Goal: Information Seeking & Learning: Check status

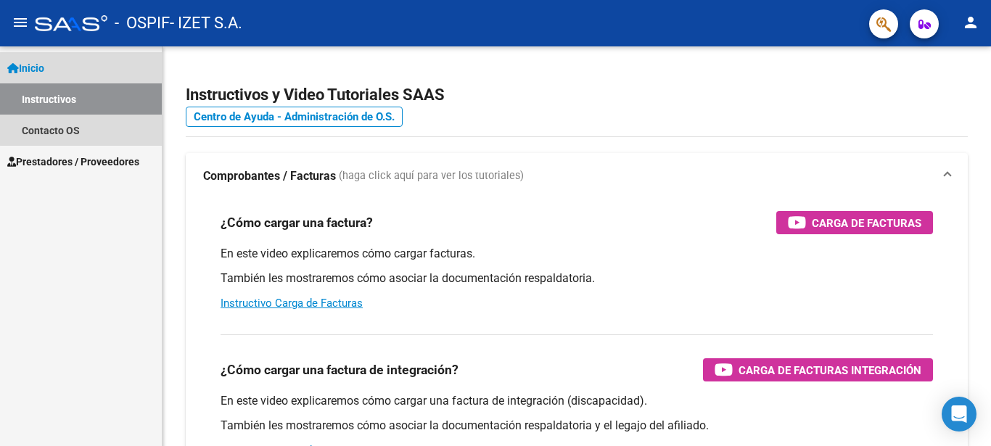
click at [113, 93] on link "Instructivos" at bounding box center [81, 98] width 162 height 31
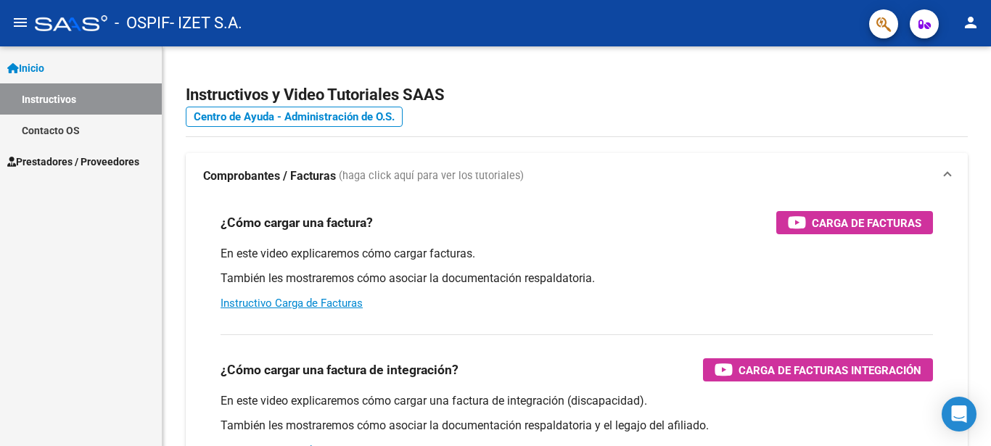
click at [95, 158] on span "Prestadores / Proveedores" at bounding box center [73, 162] width 132 height 16
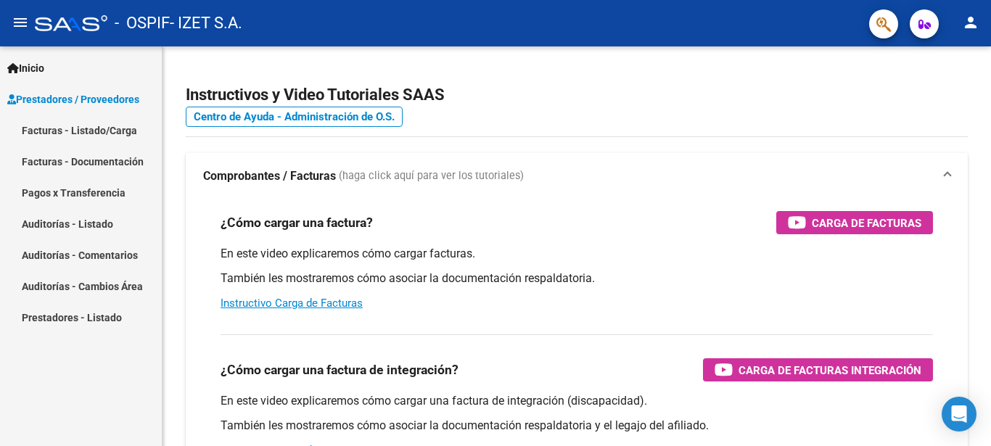
click at [99, 121] on link "Facturas - Listado/Carga" at bounding box center [81, 130] width 162 height 31
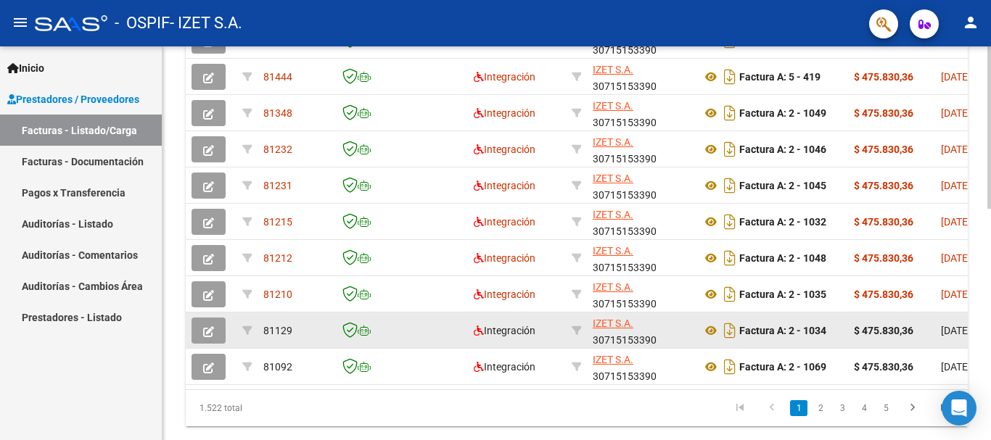
scroll to position [538, 0]
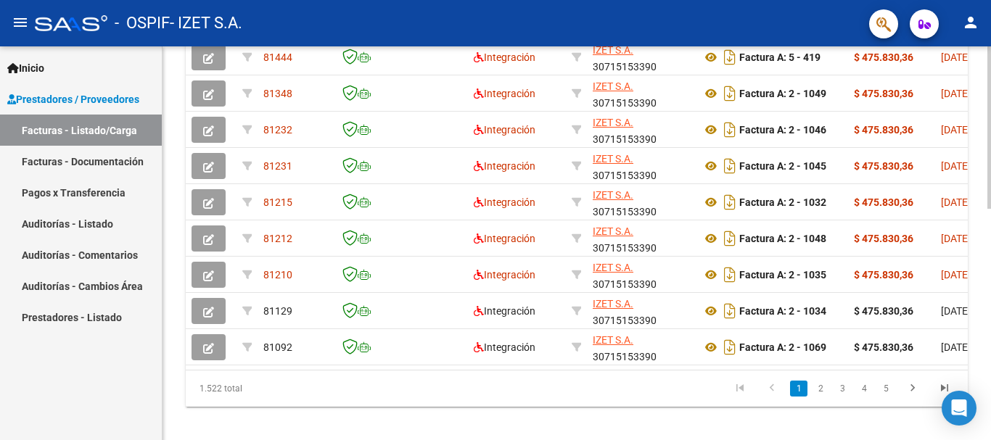
click at [818, 397] on link "2" at bounding box center [819, 389] width 17 height 16
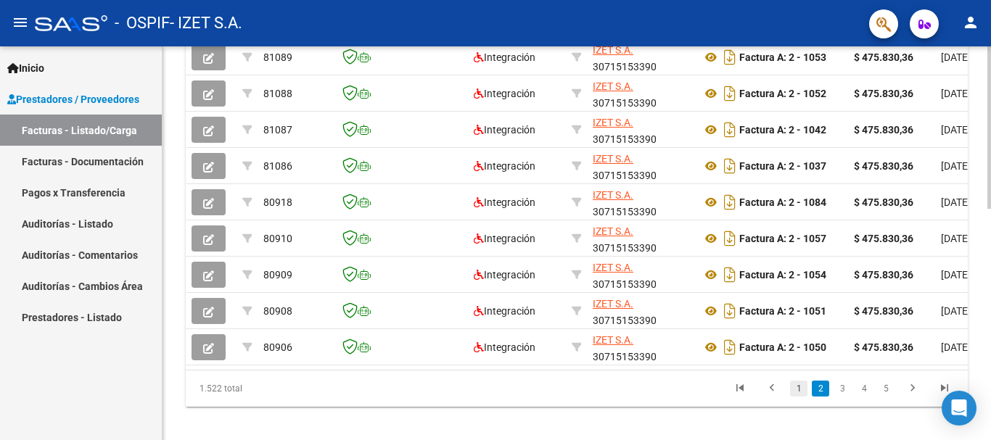
click at [797, 397] on link "1" at bounding box center [798, 389] width 17 height 16
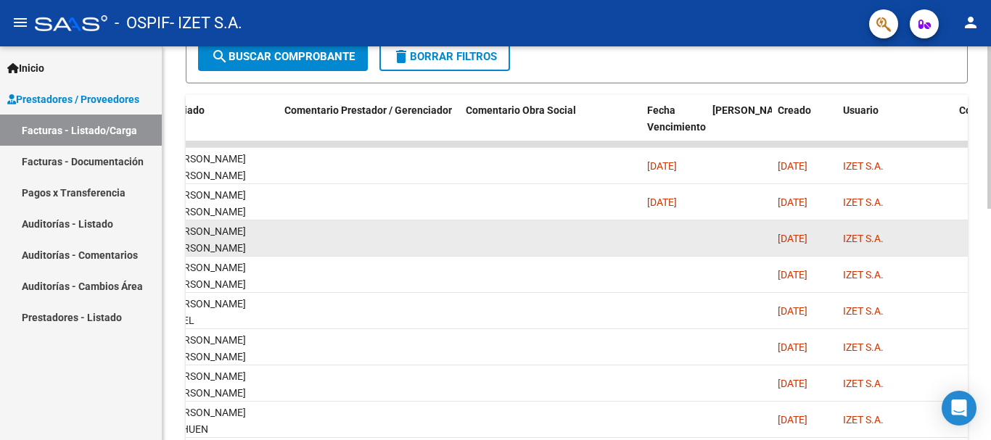
scroll to position [563, 0]
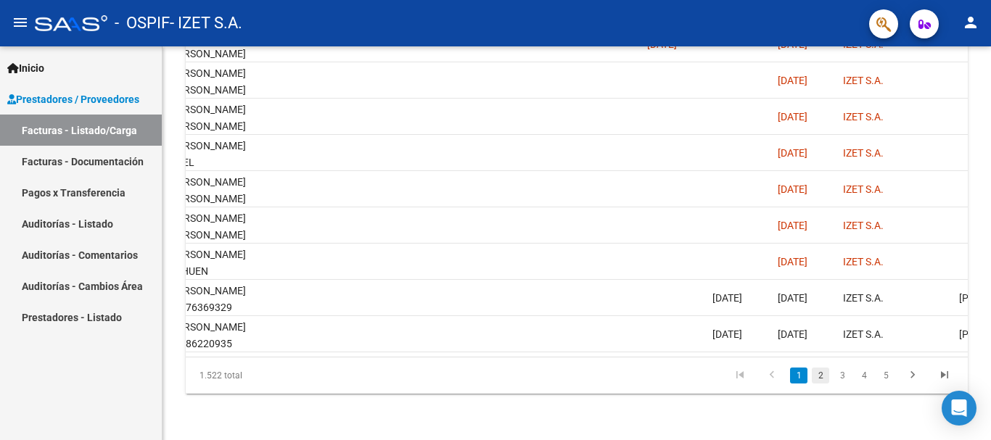
click at [820, 378] on link "2" at bounding box center [819, 376] width 17 height 16
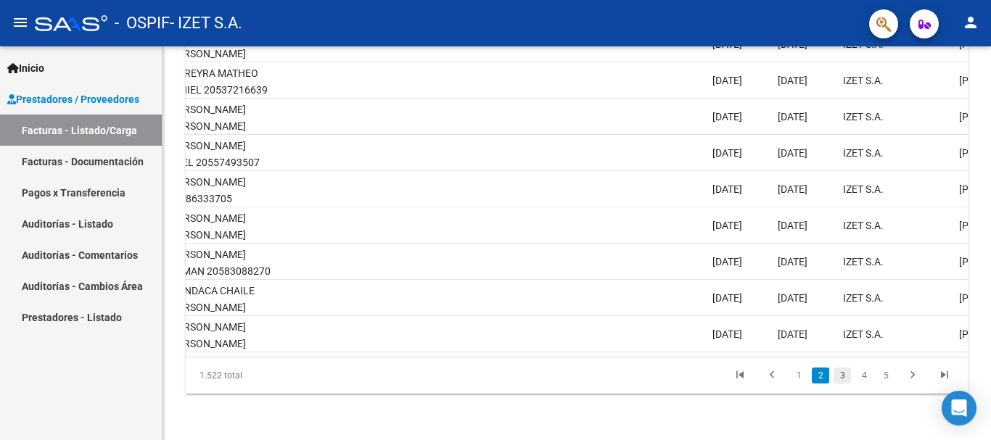
click at [838, 378] on link "3" at bounding box center [841, 376] width 17 height 16
click at [867, 375] on link "4" at bounding box center [863, 376] width 17 height 16
click at [864, 376] on link "5" at bounding box center [863, 376] width 17 height 16
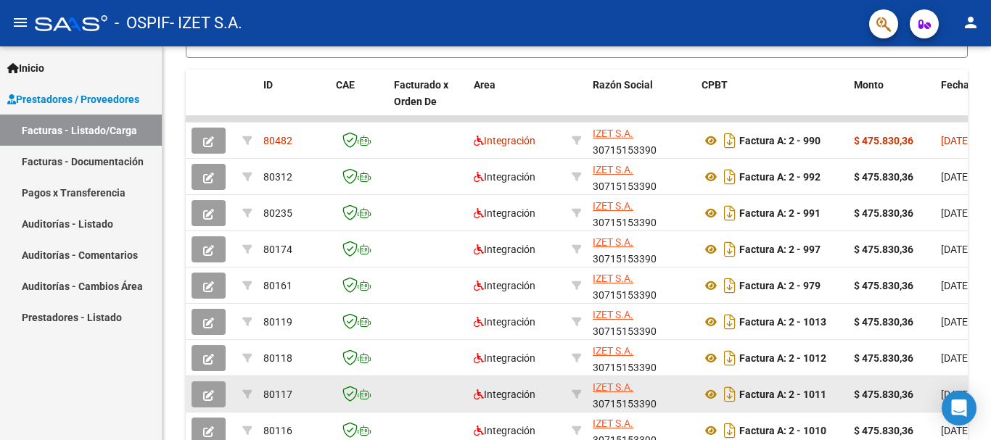
scroll to position [418, 0]
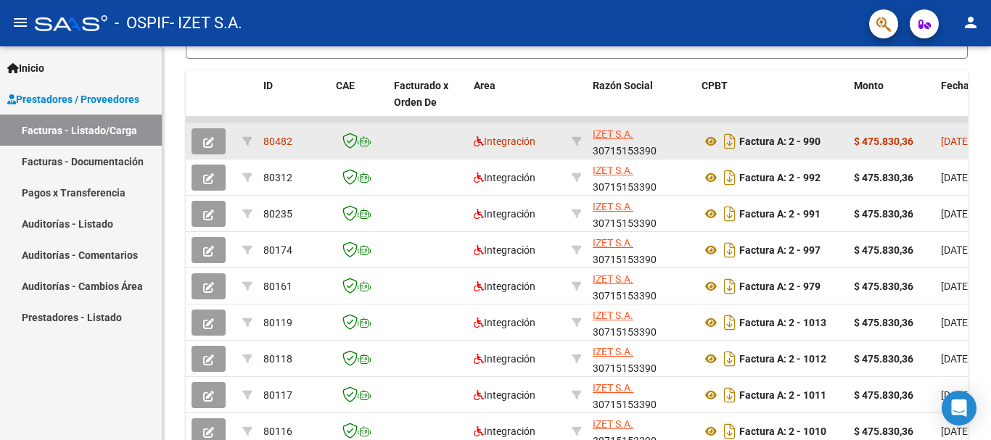
click at [206, 147] on icon "button" at bounding box center [208, 142] width 11 height 11
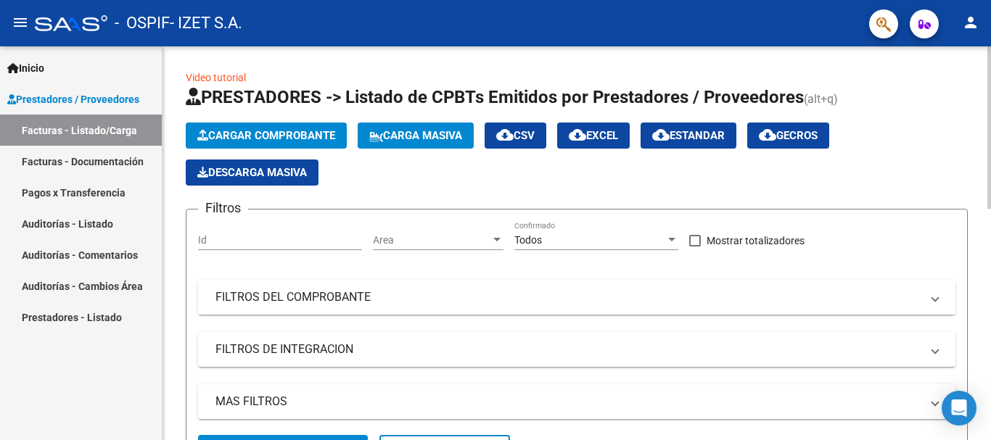
click at [278, 302] on mat-panel-title "FILTROS DEL COMPROBANTE" at bounding box center [567, 297] width 705 height 16
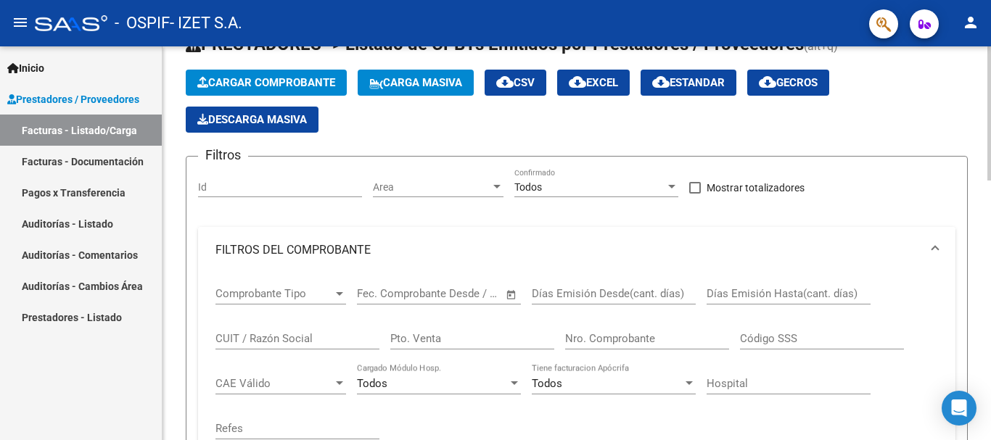
scroll to position [73, 0]
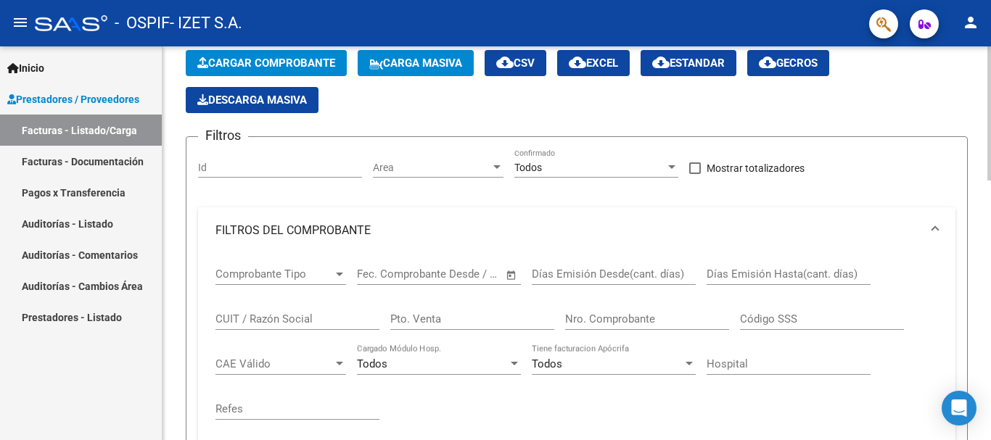
click at [599, 322] on input "Nro. Comprobante" at bounding box center [647, 319] width 164 height 13
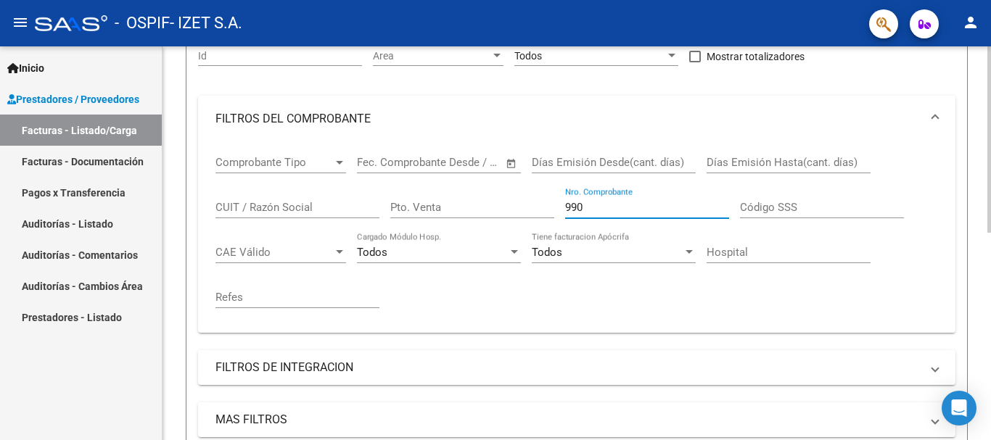
scroll to position [435, 0]
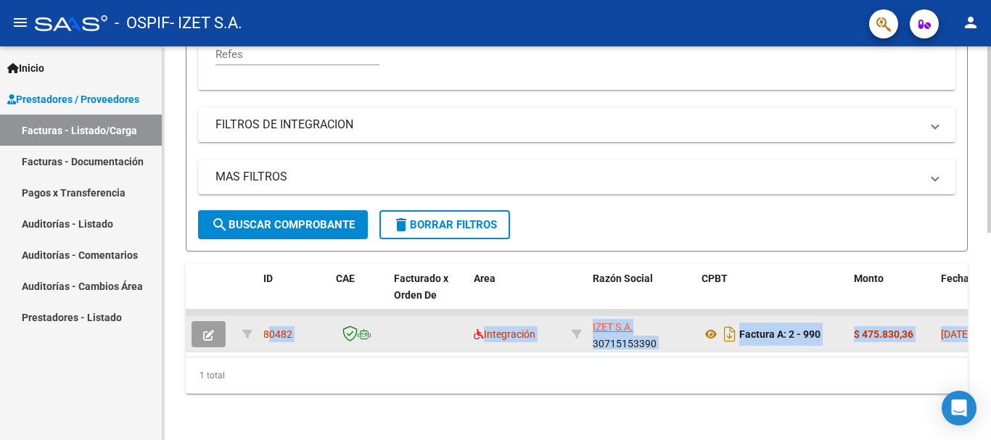
drag, startPoint x: 305, startPoint y: 336, endPoint x: 692, endPoint y: 340, distance: 387.3
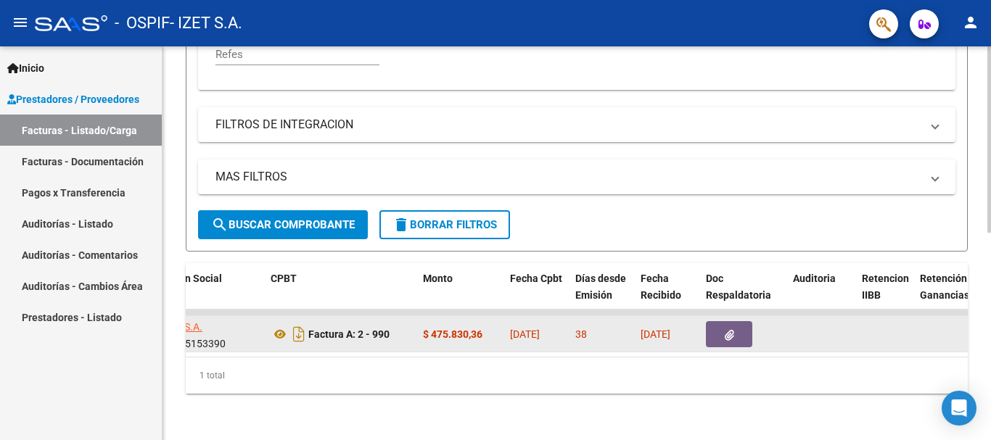
scroll to position [0, 0]
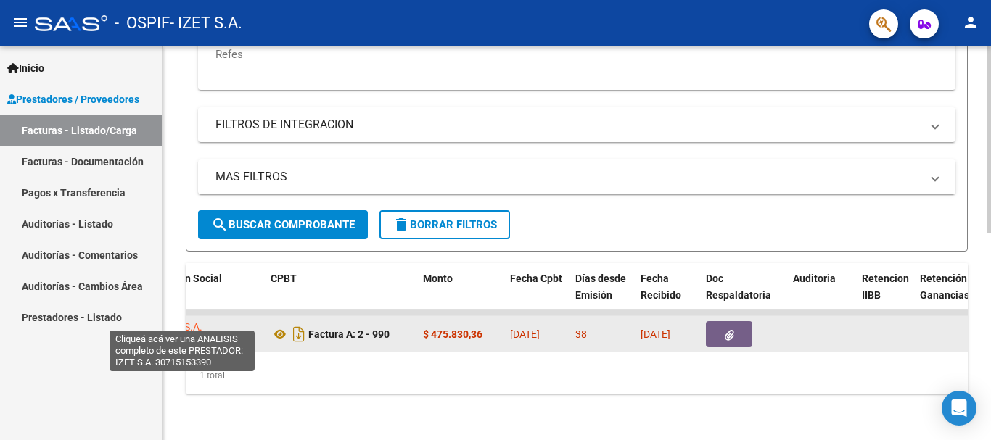
drag, startPoint x: 698, startPoint y: 324, endPoint x: 202, endPoint y: 316, distance: 496.8
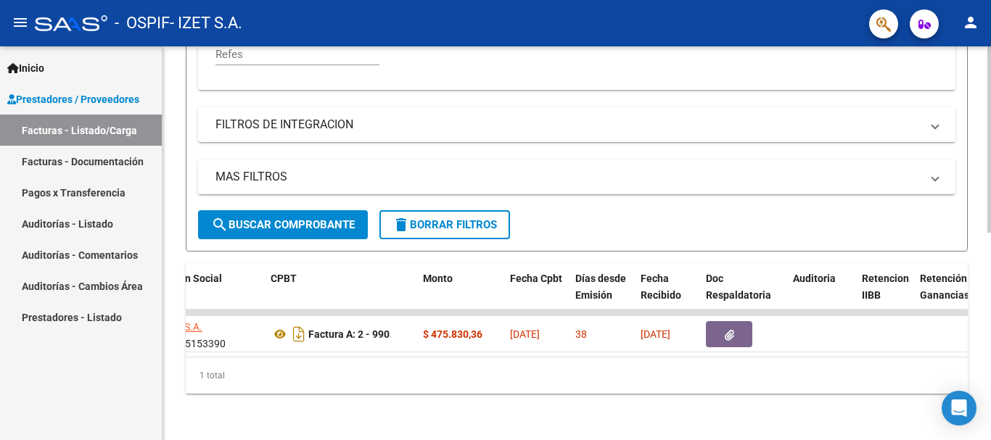
click at [525, 402] on div "Video tutorial PRESTADORES -> Listado de CPBTs Emitidos por Prestadores / Prove…" at bounding box center [576, 29] width 828 height 821
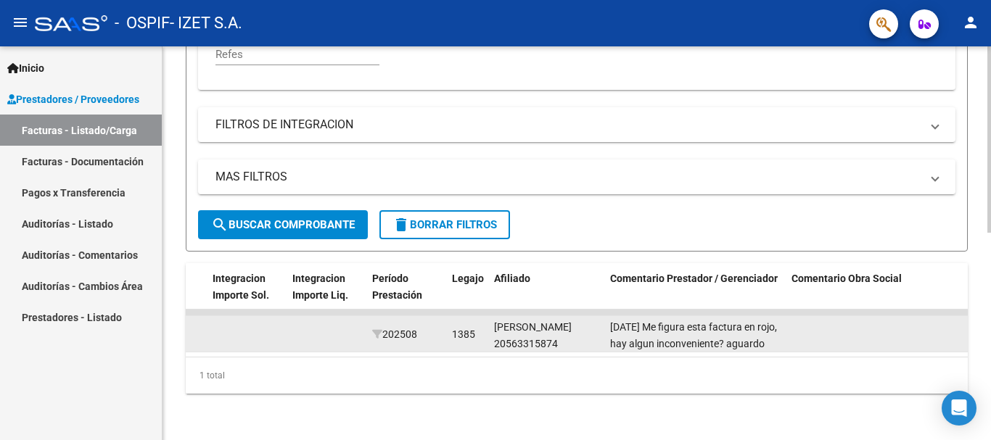
scroll to position [1, 0]
drag, startPoint x: 745, startPoint y: 349, endPoint x: 793, endPoint y: 334, distance: 49.5
click at [793, 334] on datatable-body "80482 Integración IZET S.A. 30715153390 Factura A: 2 - 990 $ 475.830,36 01/09/2…" at bounding box center [577, 333] width 782 height 47
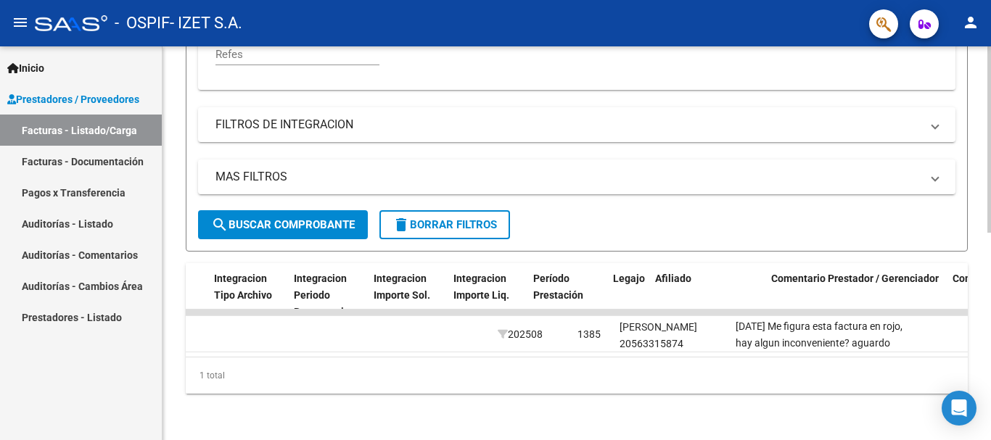
scroll to position [0, 1537]
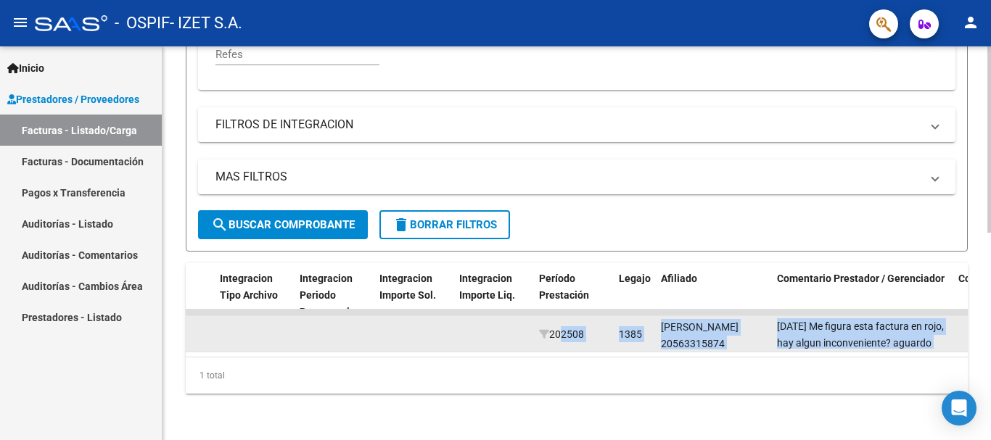
drag, startPoint x: 640, startPoint y: 342, endPoint x: 552, endPoint y: 335, distance: 88.7
click at [553, 335] on datatable-body "80482 Integración IZET S.A. 30715153390 Factura A: 2 - 990 $ 475.830,36 01/09/2…" at bounding box center [577, 333] width 782 height 47
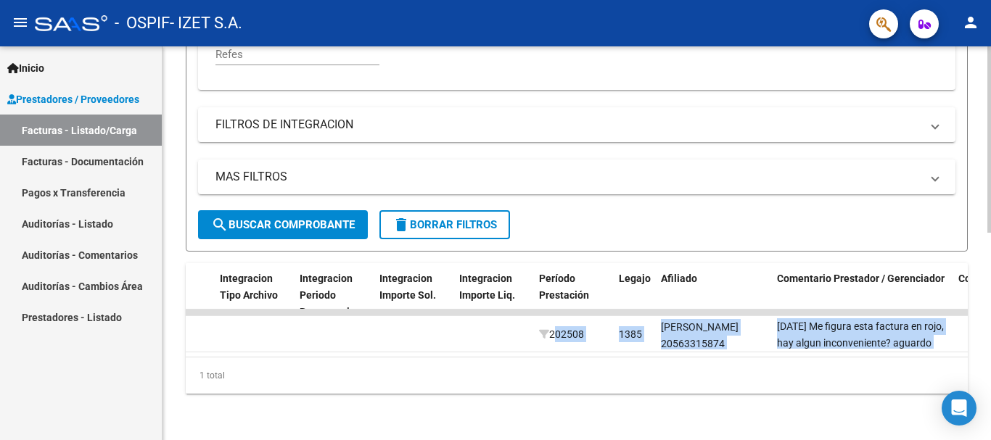
click at [635, 384] on div "1 total" at bounding box center [577, 376] width 782 height 36
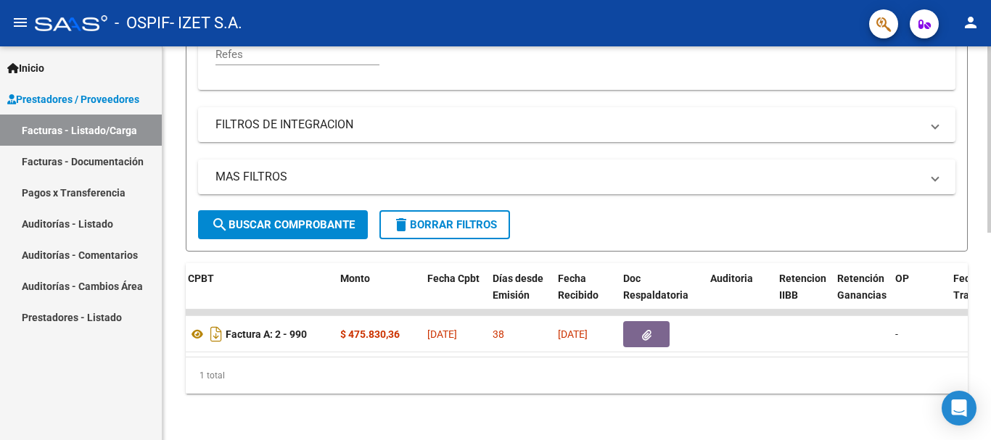
scroll to position [0, 511]
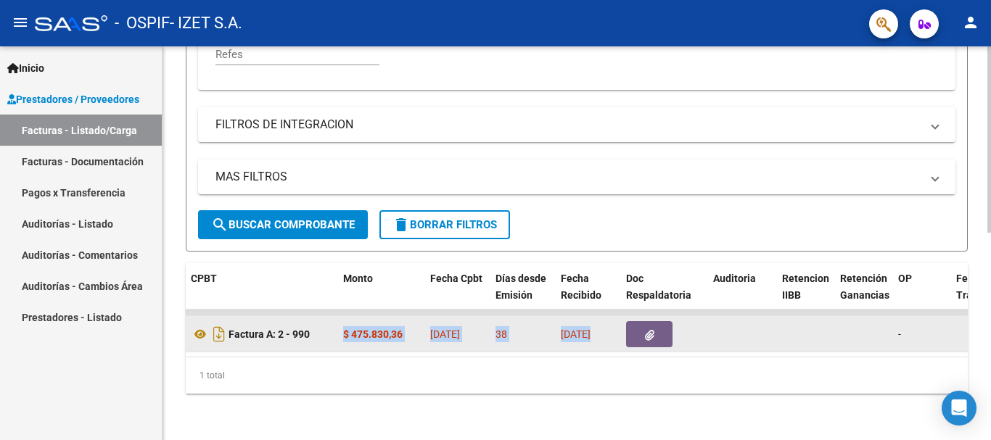
drag, startPoint x: 346, startPoint y: 313, endPoint x: 853, endPoint y: 330, distance: 507.2
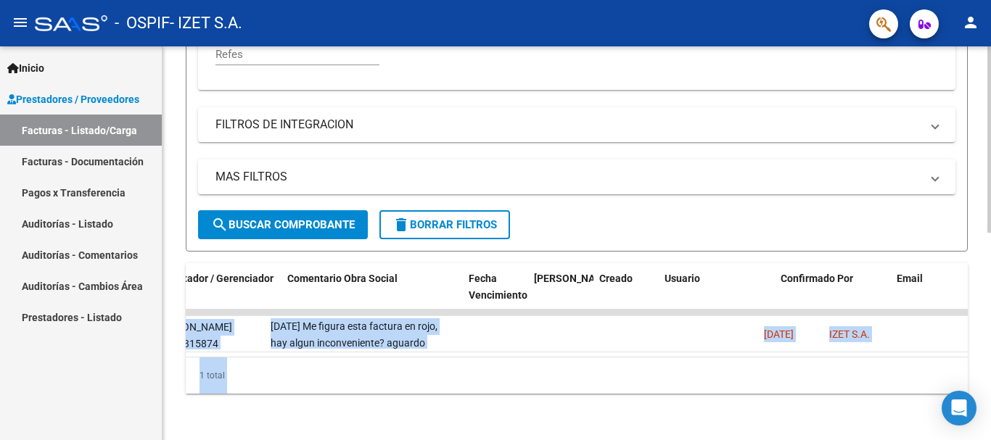
scroll to position [0, 2242]
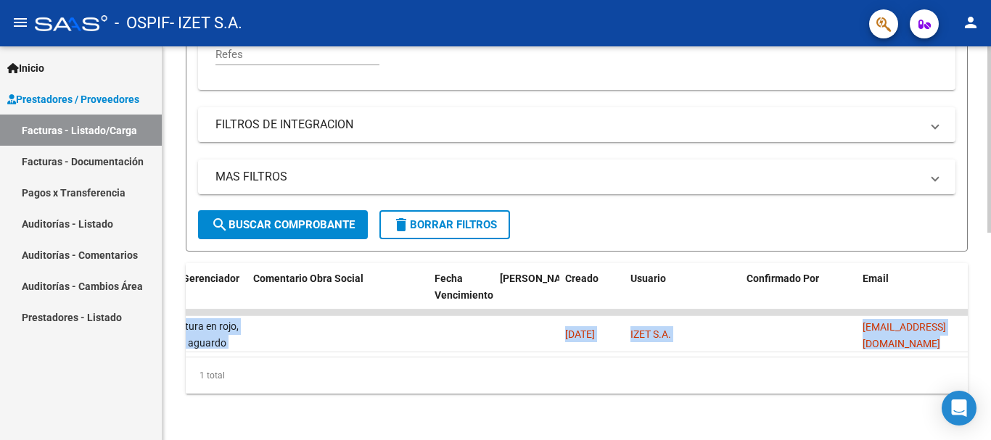
drag, startPoint x: 740, startPoint y: 318, endPoint x: 836, endPoint y: 342, distance: 98.7
click at [836, 342] on datatable-body "80482 Integración IZET S.A. 30715153390 Factura A: 2 - 990 $ 475.830,36 01/09/2…" at bounding box center [577, 333] width 782 height 47
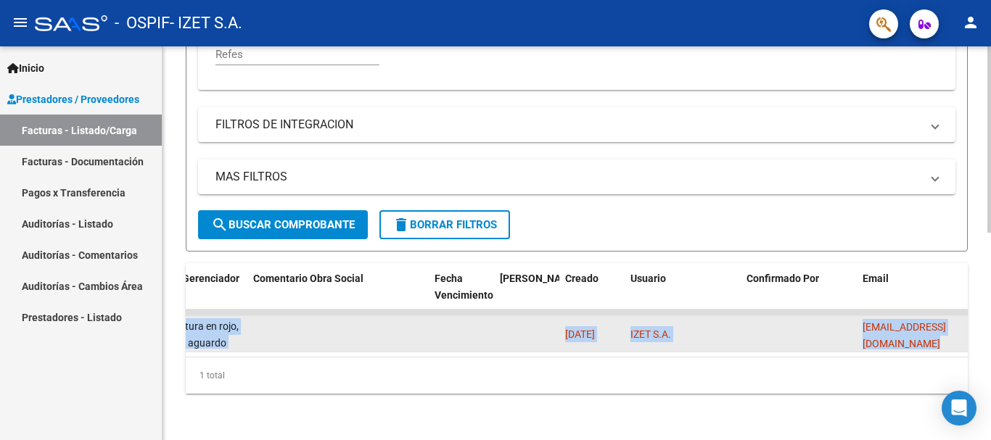
copy div "Factura A: 2 - 990 $ 475.830,36 01/09/2025 38 22/09/2025 - 202508 1385 LOPEZ BA…"
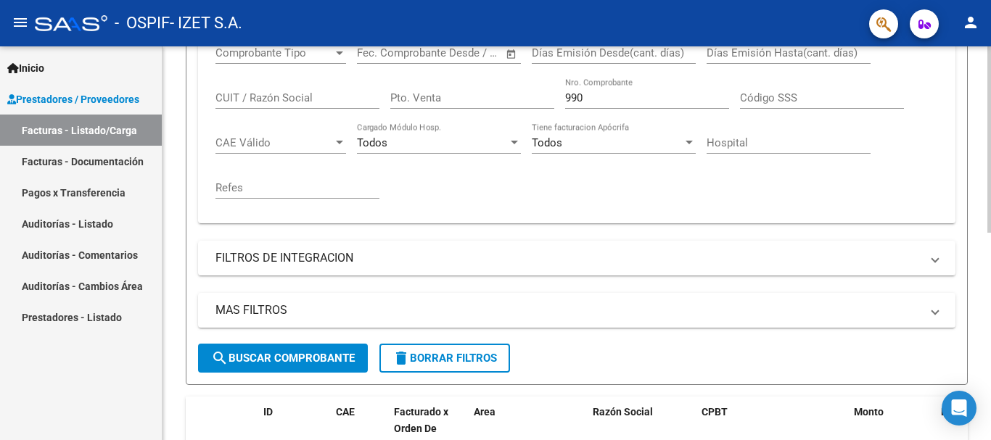
scroll to position [149, 0]
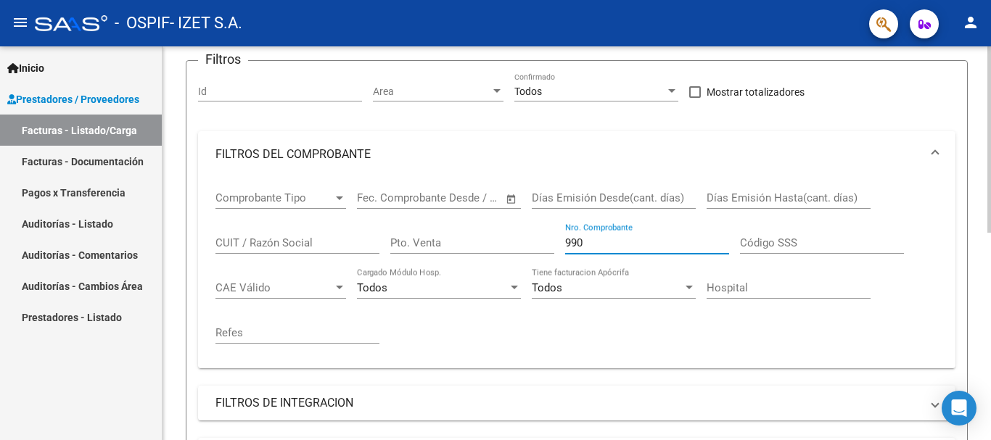
click at [619, 241] on input "990" at bounding box center [647, 242] width 164 height 13
type input "9"
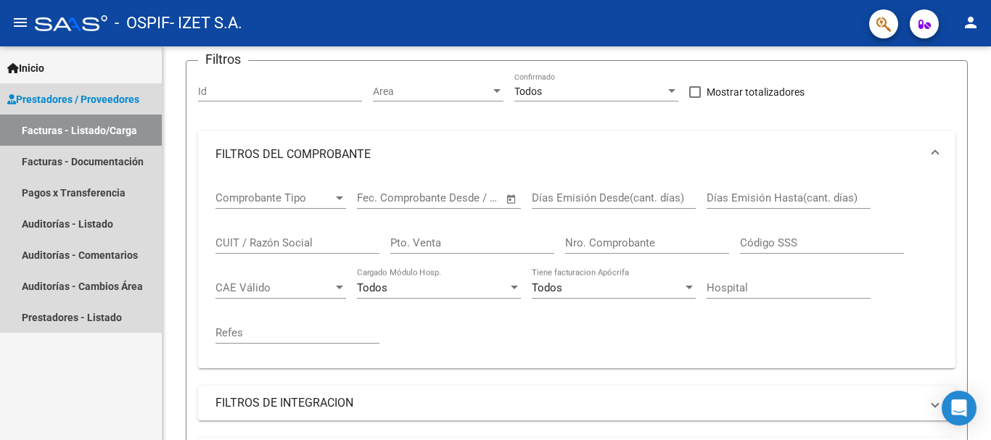
click at [136, 126] on link "Facturas - Listado/Carga" at bounding box center [81, 130] width 162 height 31
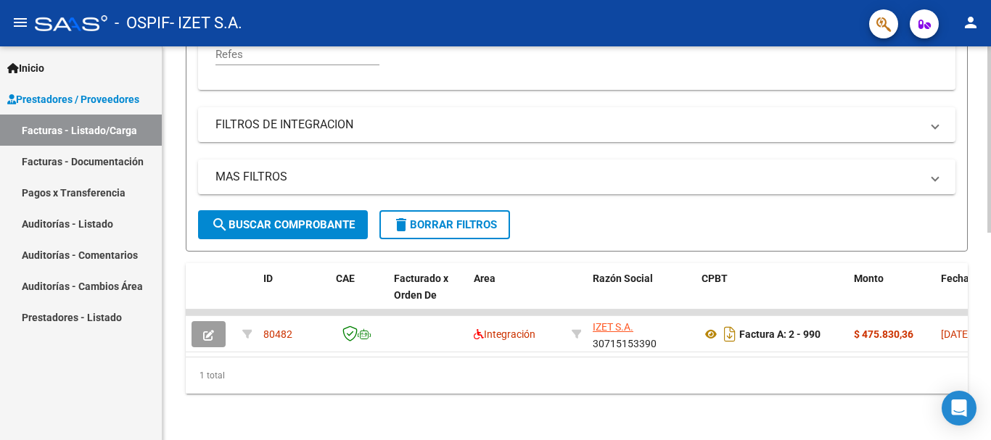
scroll to position [439, 0]
click at [101, 130] on link "Facturas - Listado/Carga" at bounding box center [81, 130] width 162 height 31
click at [46, 116] on link "Facturas - Listado/Carga" at bounding box center [81, 130] width 162 height 31
click at [56, 94] on span "Prestadores / Proveedores" at bounding box center [73, 99] width 132 height 16
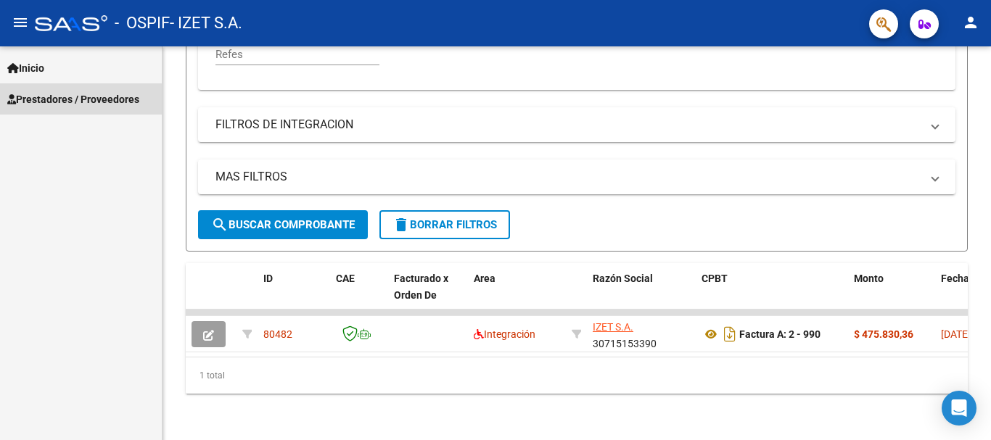
click at [57, 94] on span "Prestadores / Proveedores" at bounding box center [73, 99] width 132 height 16
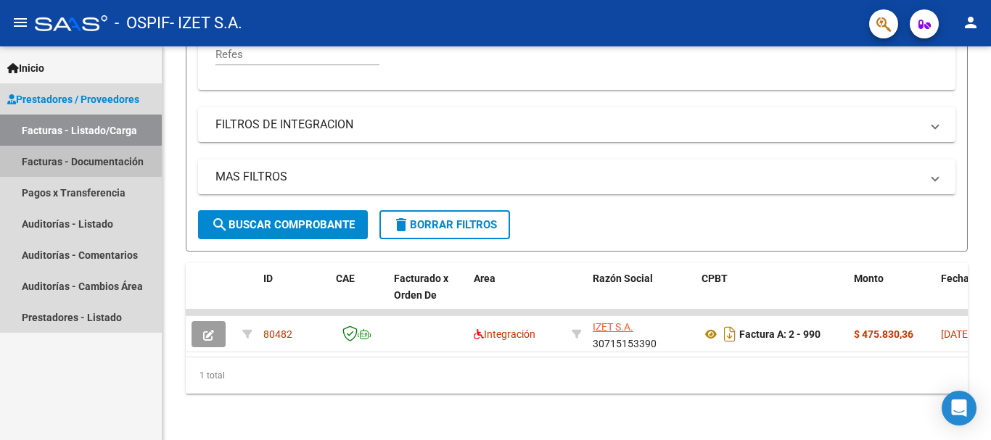
click at [42, 161] on link "Facturas - Documentación" at bounding box center [81, 161] width 162 height 31
click at [69, 130] on link "Facturas - Listado/Carga" at bounding box center [81, 130] width 162 height 31
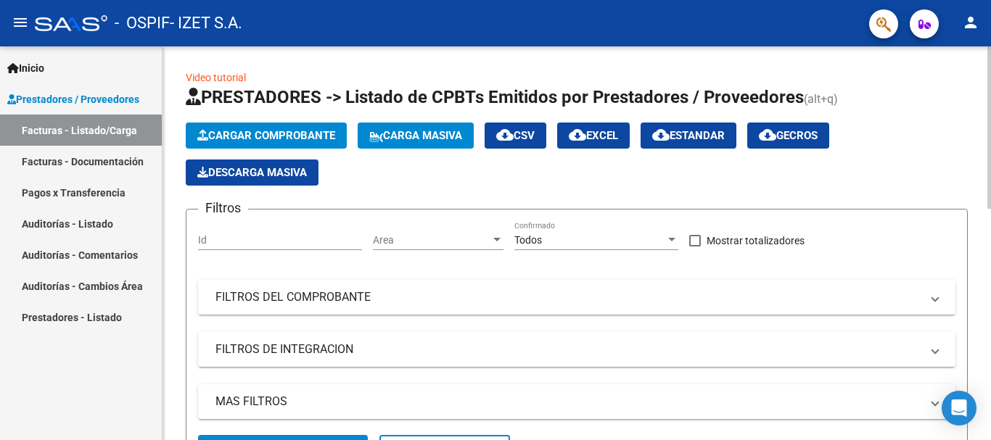
scroll to position [145, 0]
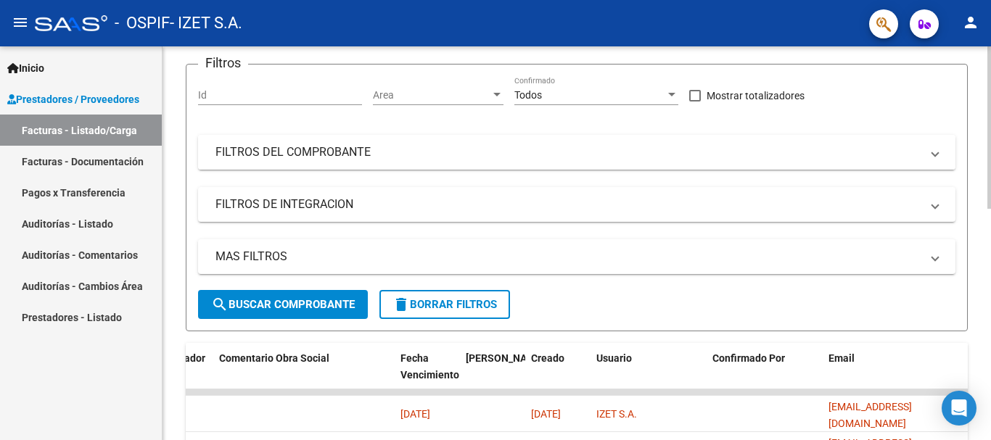
click at [403, 150] on mat-panel-title "FILTROS DEL COMPROBANTE" at bounding box center [567, 152] width 705 height 16
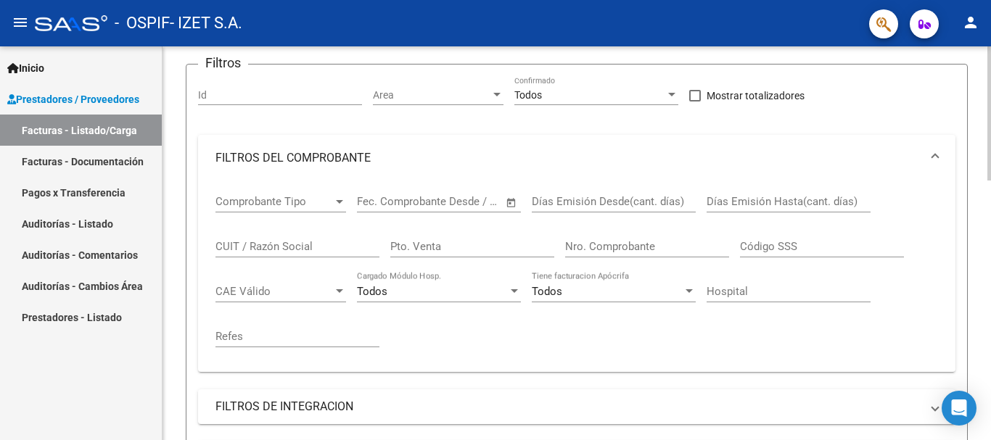
click at [461, 257] on div "Pto. Venta" at bounding box center [472, 241] width 164 height 31
click at [657, 239] on div "Nro. Comprobante" at bounding box center [647, 241] width 164 height 31
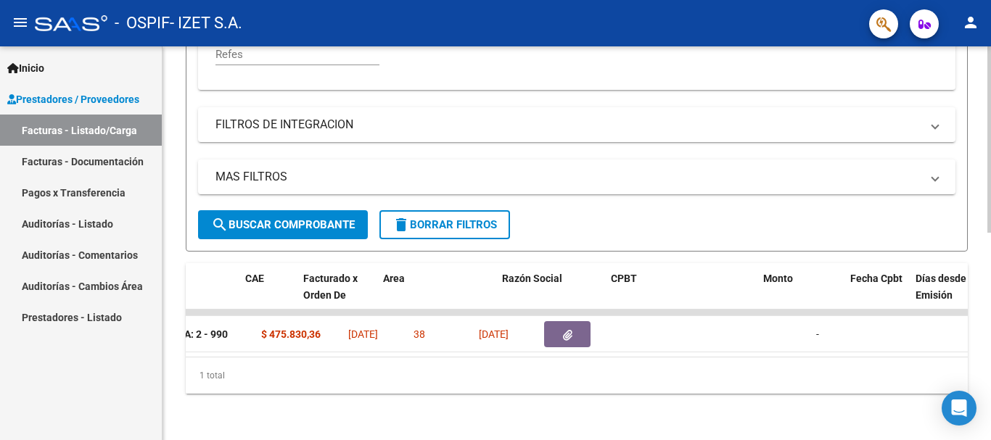
scroll to position [0, 0]
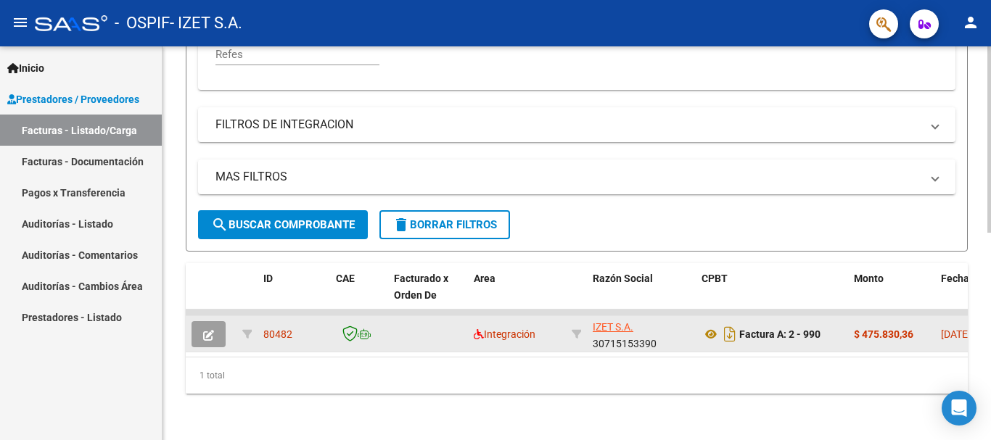
type input "989"
drag, startPoint x: 266, startPoint y: 323, endPoint x: 830, endPoint y: 326, distance: 563.5
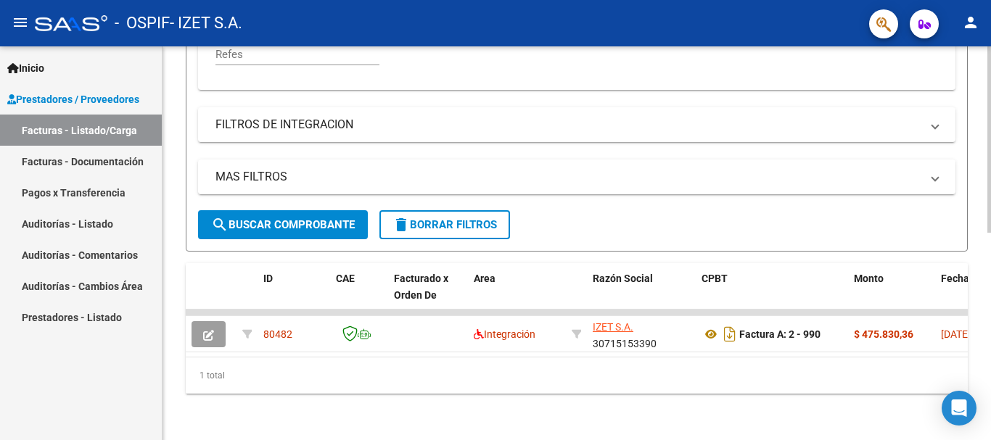
click at [461, 363] on div "1 total" at bounding box center [577, 376] width 782 height 36
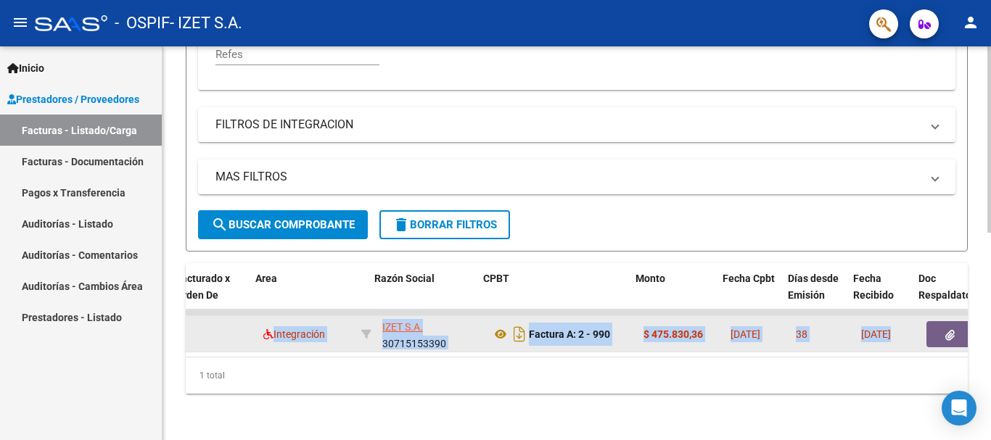
scroll to position [0, 218]
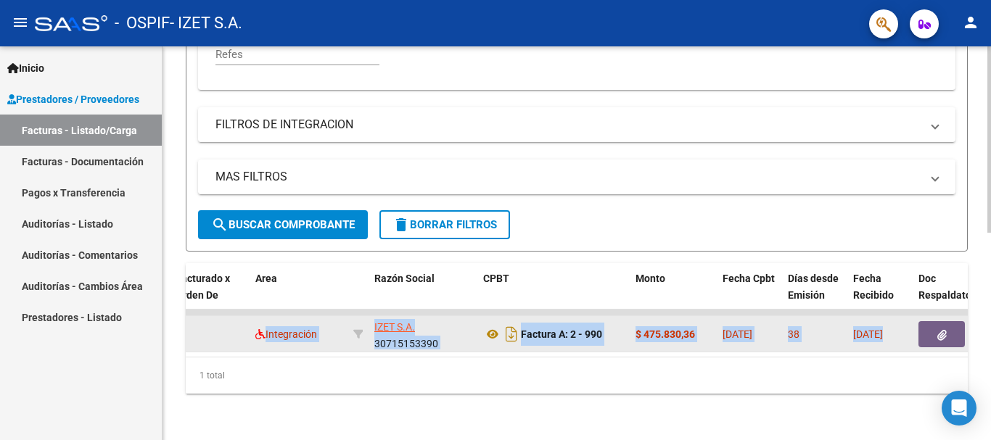
drag, startPoint x: 266, startPoint y: 327, endPoint x: 907, endPoint y: 336, distance: 641.1
copy div "80482 Integración IZET S.A. 30715153390 Factura A: 2 - 990 $ 475.830,36 01/09/2…"
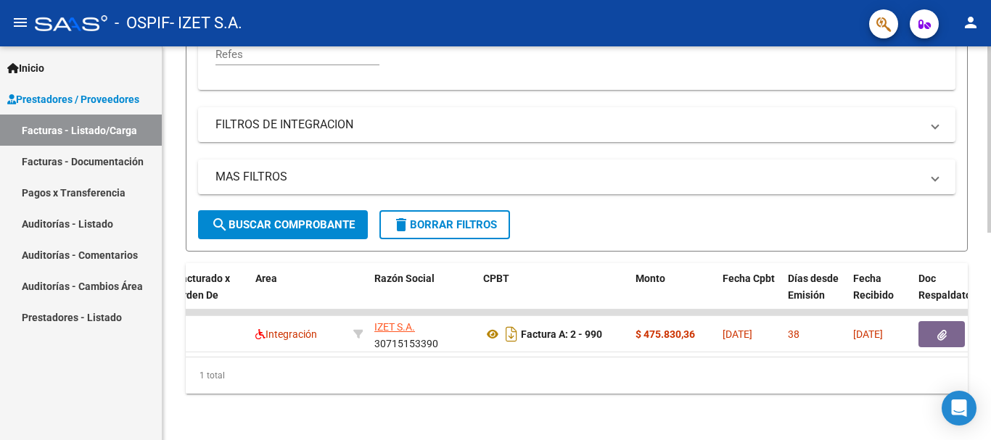
click at [595, 419] on div "Video tutorial PRESTADORES -> Listado de CPBTs Emitidos por Prestadores / Prove…" at bounding box center [576, 29] width 828 height 821
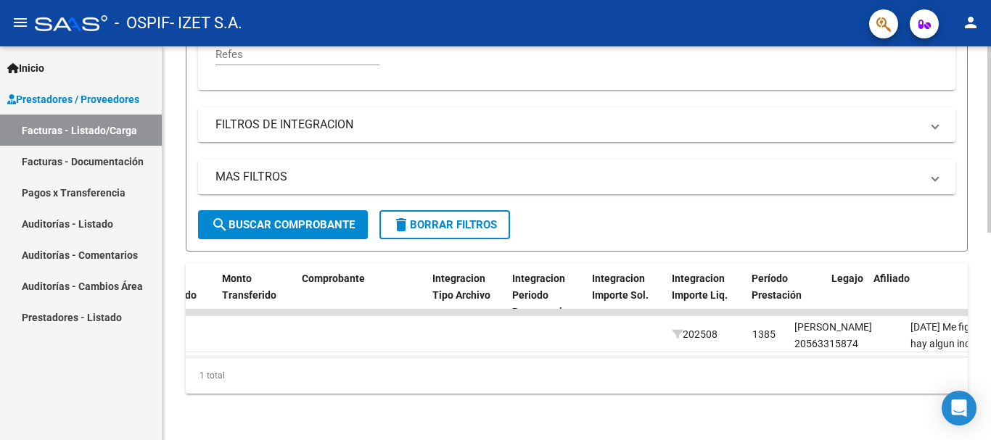
scroll to position [0, 1577]
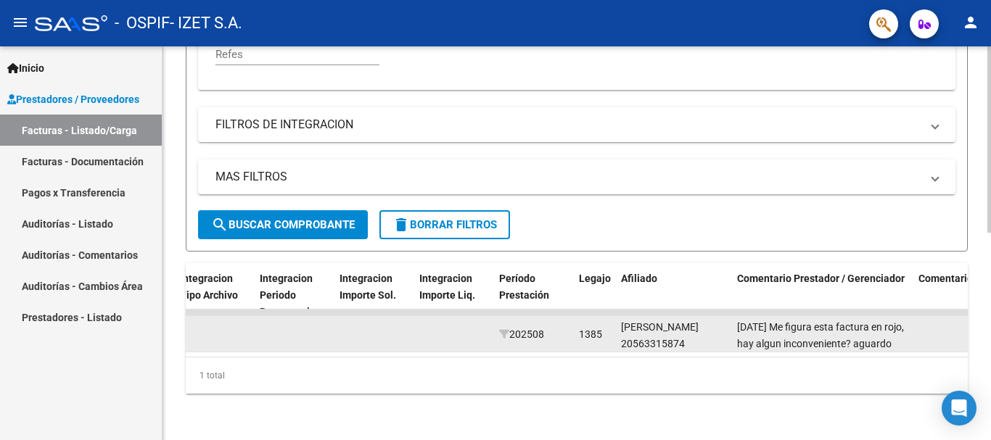
drag, startPoint x: 585, startPoint y: 313, endPoint x: 718, endPoint y: 340, distance: 136.3
click at [718, 340] on div "80482 Integración IZET S.A. 30715153390 Factura A: 2 - 990 $ 475.830,36 01/09/2…" at bounding box center [137, 334] width 3057 height 36
copy div "1385 LOPEZ BASTIAN TAHIEL 20563315874"
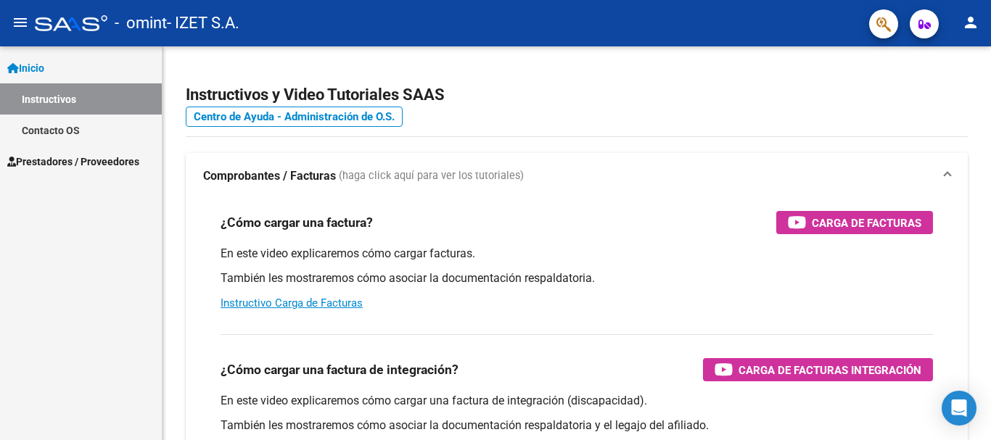
click at [69, 152] on link "Prestadores / Proveedores" at bounding box center [81, 161] width 162 height 31
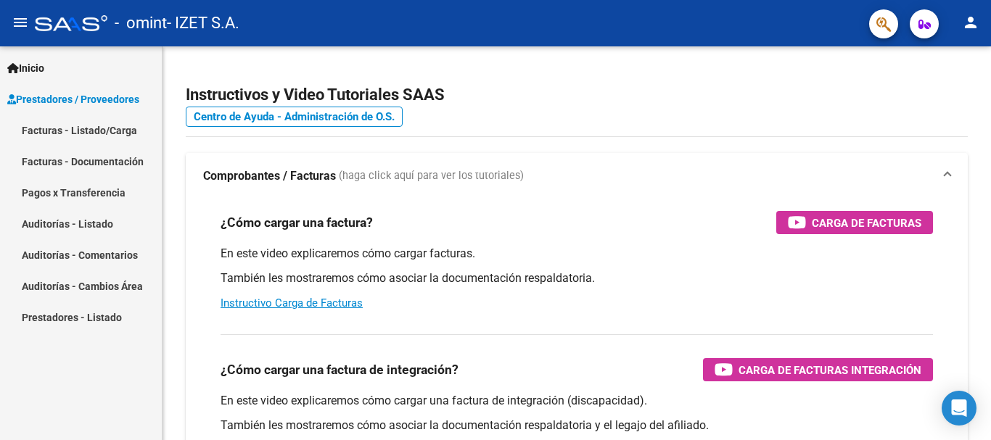
click at [80, 129] on link "Facturas - Listado/Carga" at bounding box center [81, 130] width 162 height 31
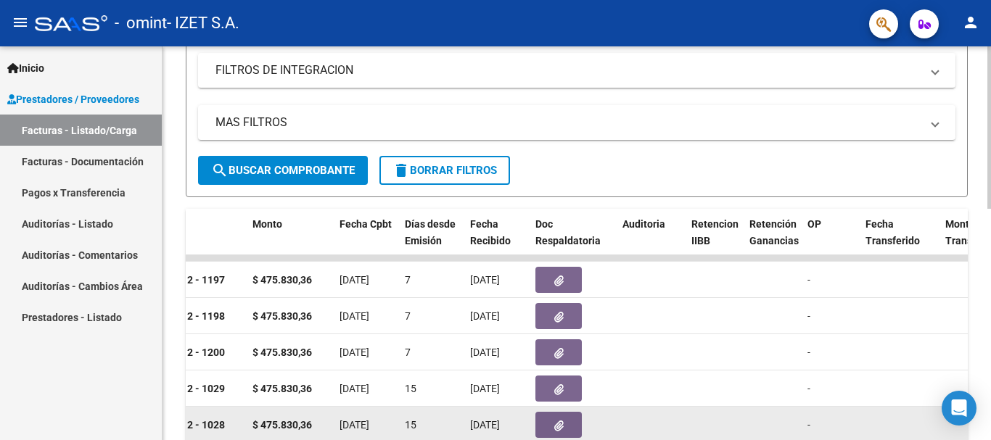
scroll to position [273, 0]
